Goal: Find specific page/section: Find specific page/section

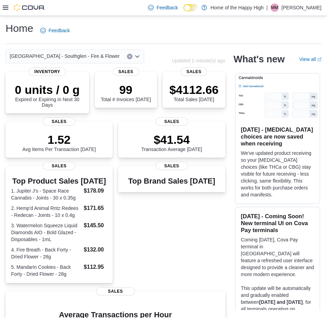
click at [8, 7] on icon at bounding box center [6, 8] width 6 height 6
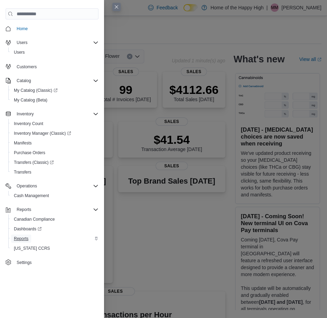
click at [24, 240] on span "Reports" at bounding box center [21, 239] width 15 height 6
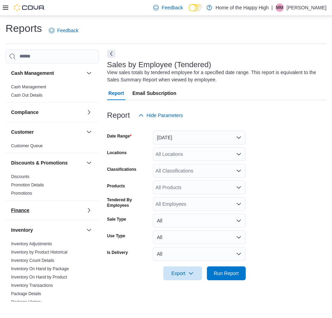
scroll to position [243, 0]
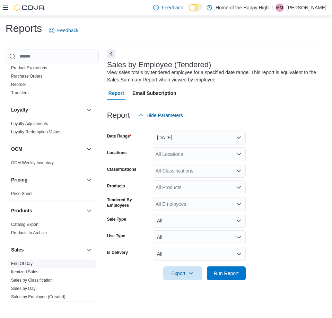
click at [28, 264] on link "End Of Day" at bounding box center [21, 263] width 21 height 5
